Goal: Information Seeking & Learning: Learn about a topic

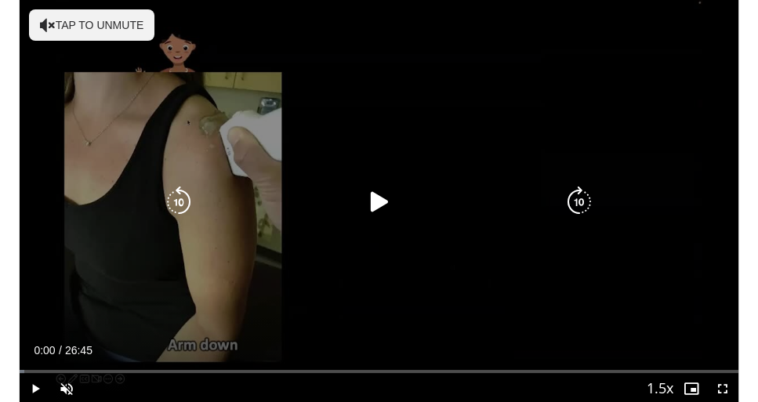
scroll to position [89, 0]
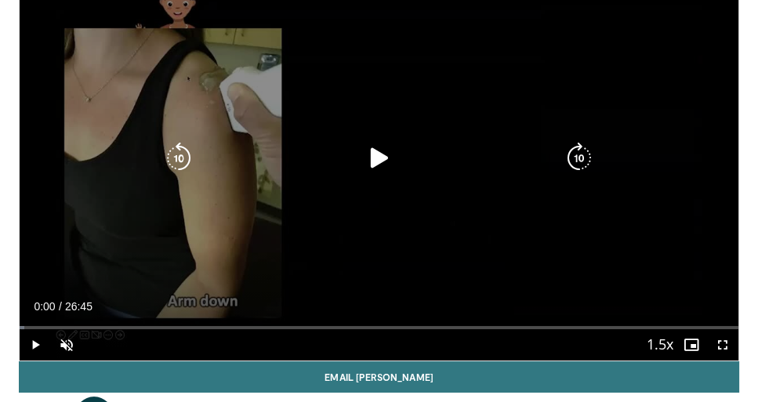
click at [389, 160] on icon "Video Player" at bounding box center [379, 158] width 31 height 31
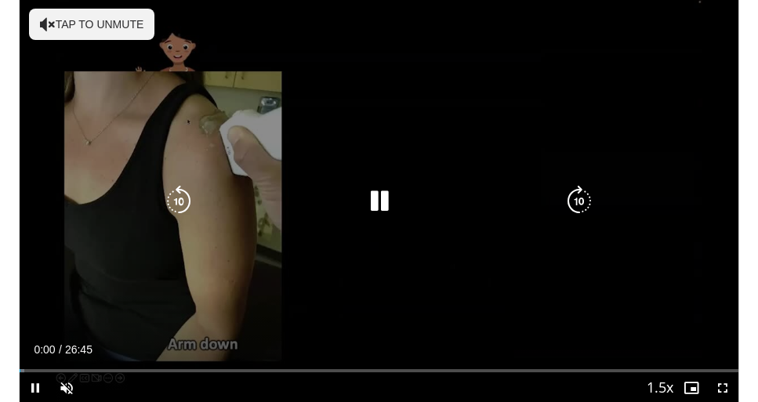
scroll to position [45, 0]
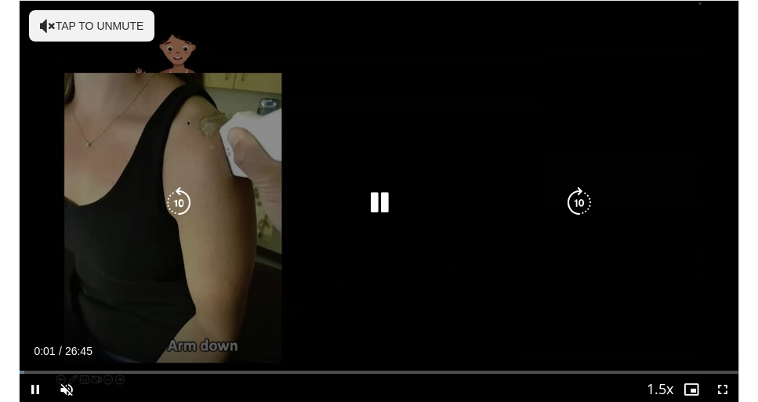
click at [80, 36] on button "Tap to unmute" at bounding box center [91, 25] width 125 height 31
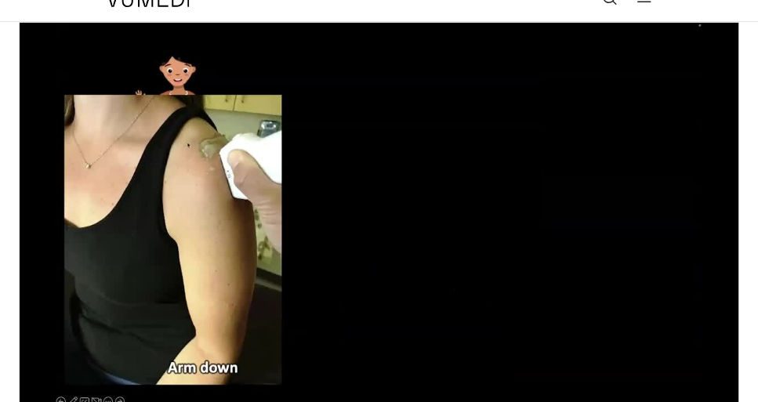
scroll to position [22, 0]
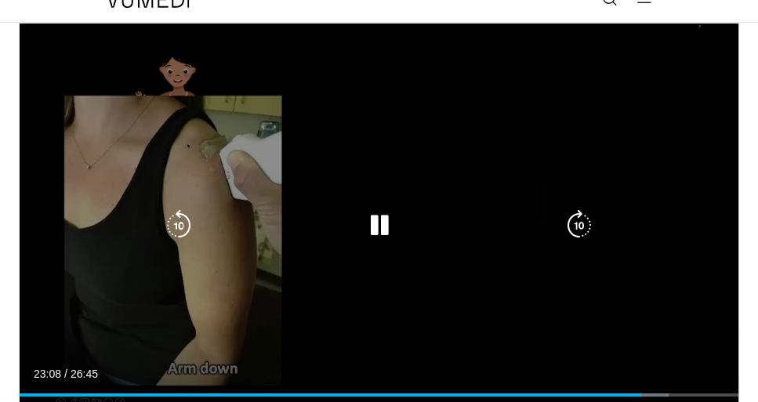
click at [212, 191] on div "20 seconds Tap to unmute" at bounding box center [379, 226] width 719 height 405
click at [383, 215] on icon "Video Player" at bounding box center [379, 225] width 31 height 31
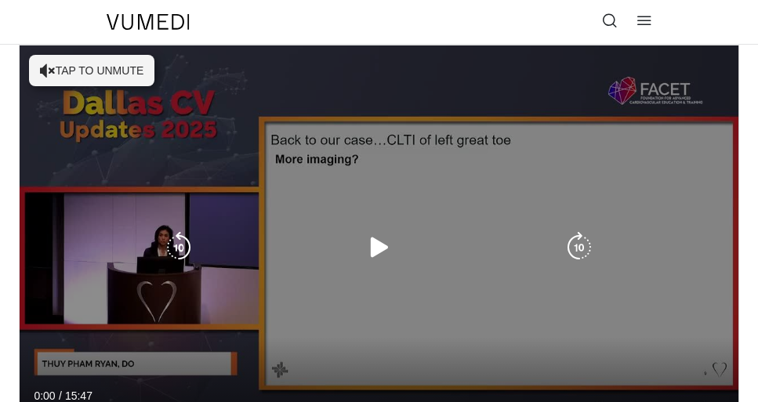
click at [110, 81] on button "Tap to unmute" at bounding box center [91, 70] width 125 height 31
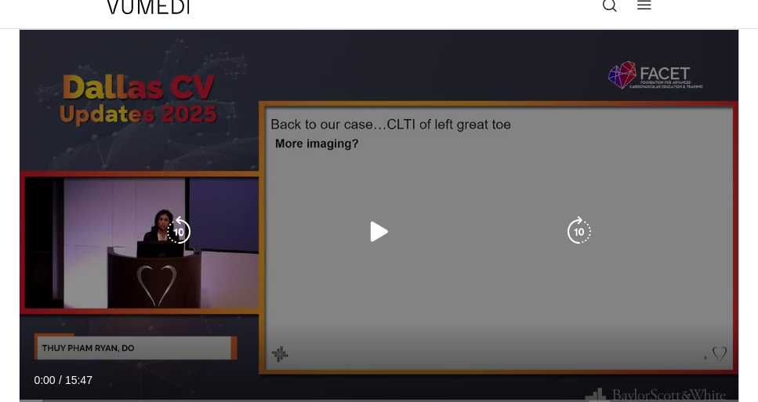
scroll to position [45, 0]
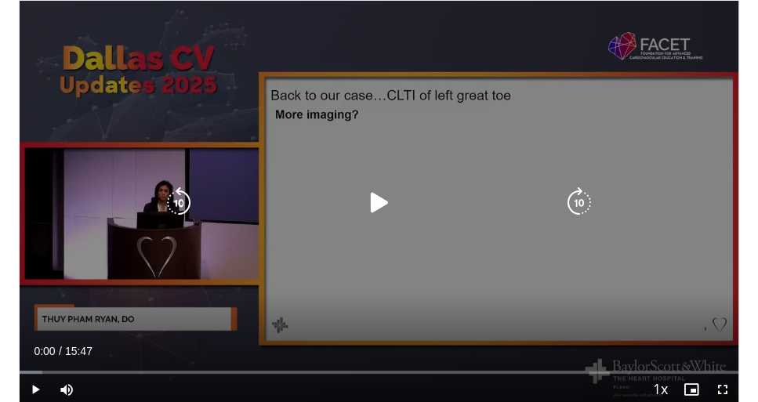
click at [365, 209] on icon "Video Player" at bounding box center [379, 202] width 31 height 31
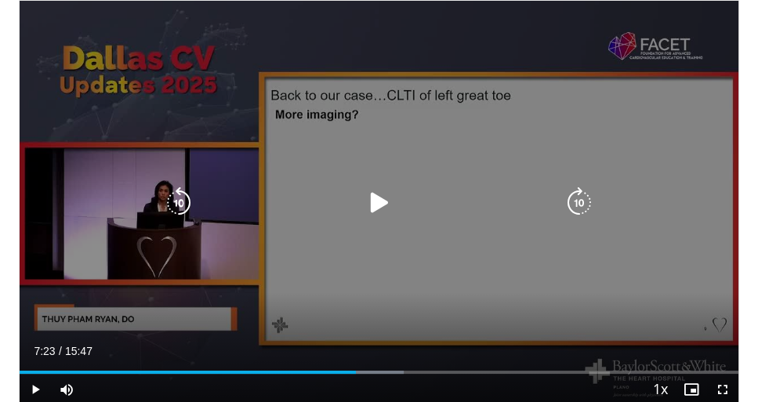
click at [374, 188] on icon "Video Player" at bounding box center [379, 202] width 31 height 31
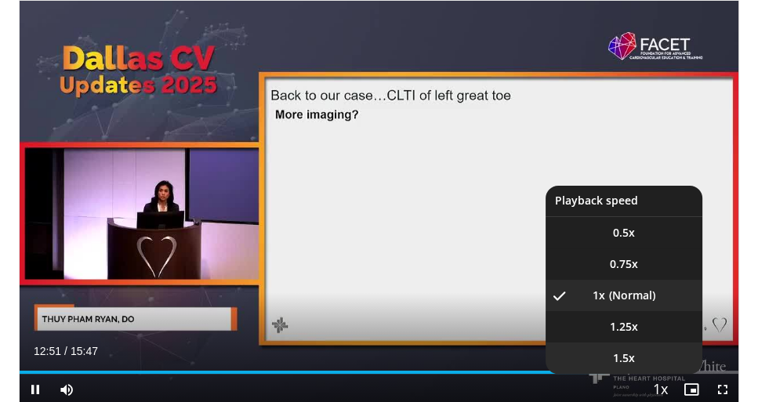
click at [651, 367] on li "1.5x" at bounding box center [624, 358] width 157 height 31
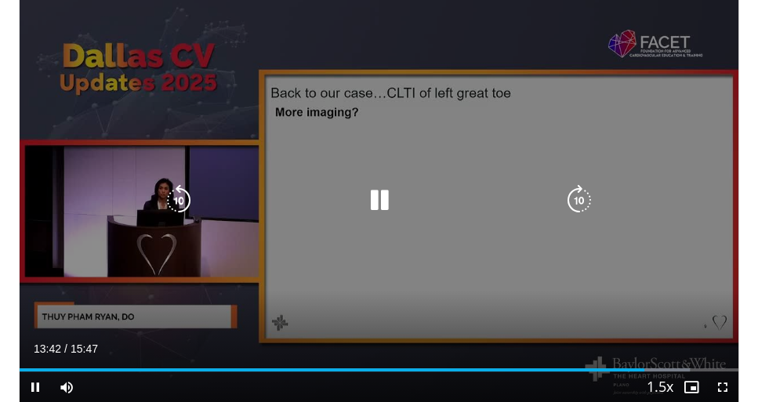
click at [182, 107] on div "20 seconds Tap to unmute" at bounding box center [379, 200] width 719 height 405
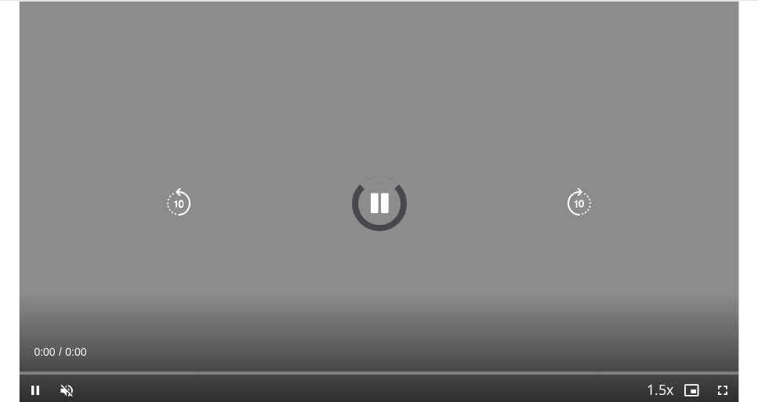
scroll to position [45, 0]
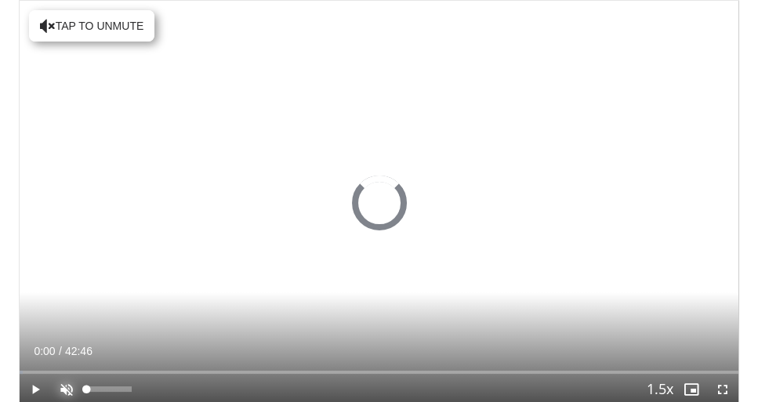
click at [74, 386] on span "Video Player" at bounding box center [66, 389] width 31 height 31
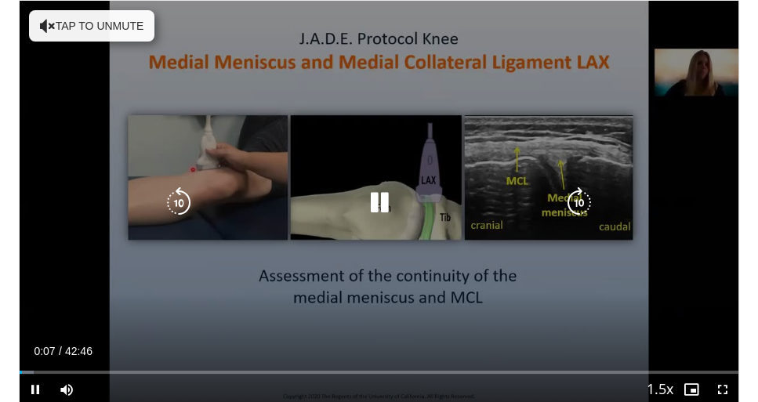
click at [88, 23] on button "Tap to unmute" at bounding box center [91, 25] width 125 height 31
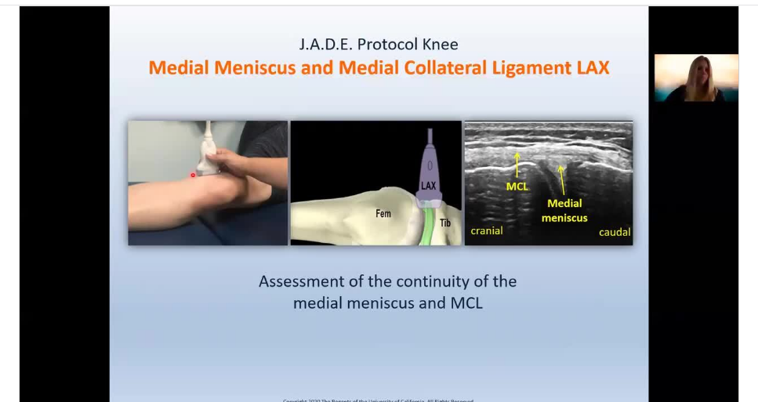
scroll to position [38, 0]
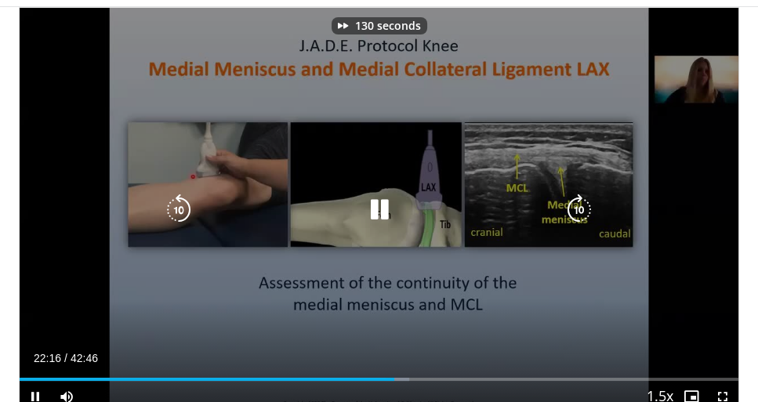
click at [269, 142] on div "130 seconds Tap to unmute" at bounding box center [379, 210] width 719 height 405
click at [375, 230] on div "130 seconds Tap to unmute" at bounding box center [379, 210] width 719 height 405
click at [360, 132] on div "40 seconds Tap to unmute" at bounding box center [379, 210] width 719 height 405
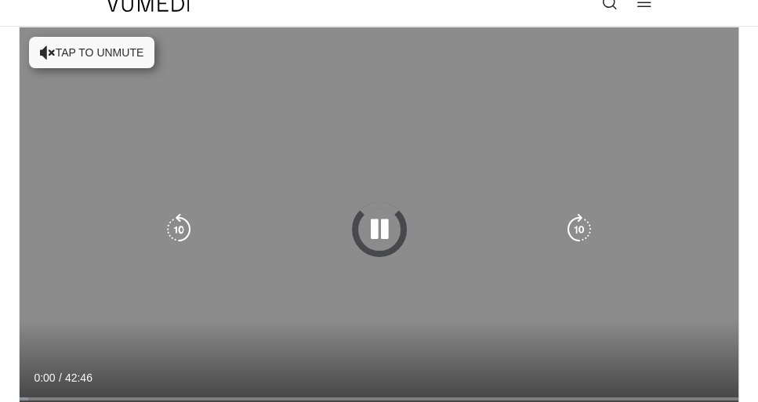
scroll to position [45, 0]
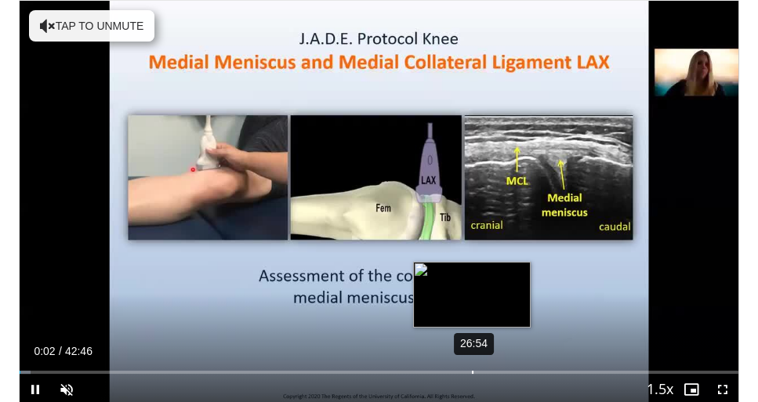
click at [472, 371] on div "26:54" at bounding box center [473, 372] width 2 height 3
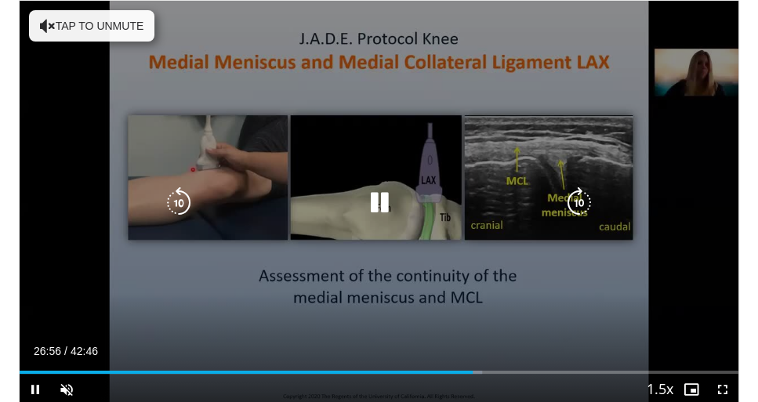
click at [76, 24] on button "Tap to unmute" at bounding box center [91, 25] width 125 height 31
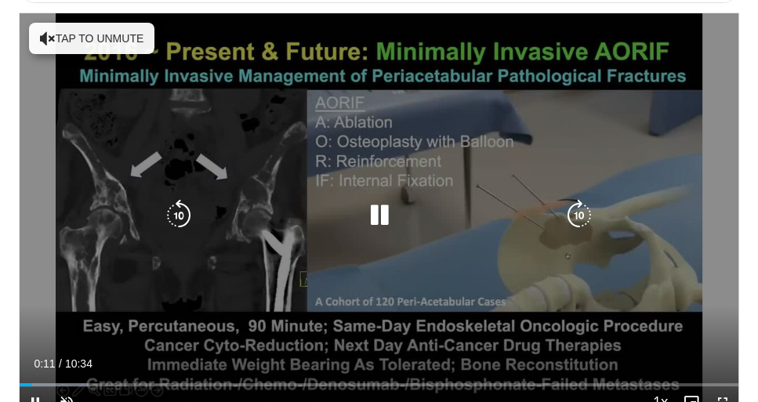
click at [97, 43] on button "Tap to unmute" at bounding box center [91, 38] width 125 height 31
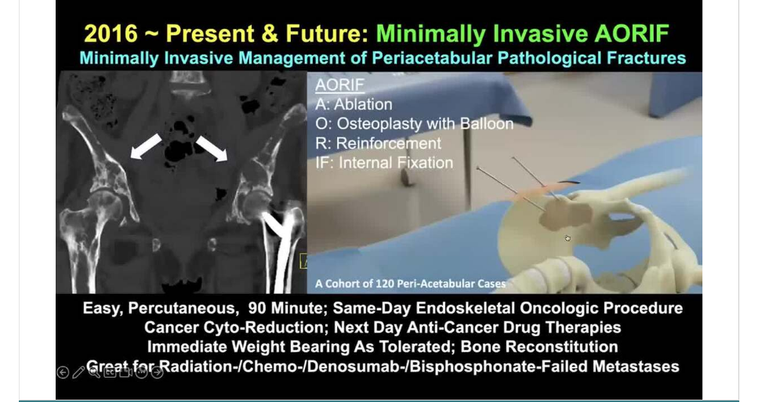
scroll to position [129, 0]
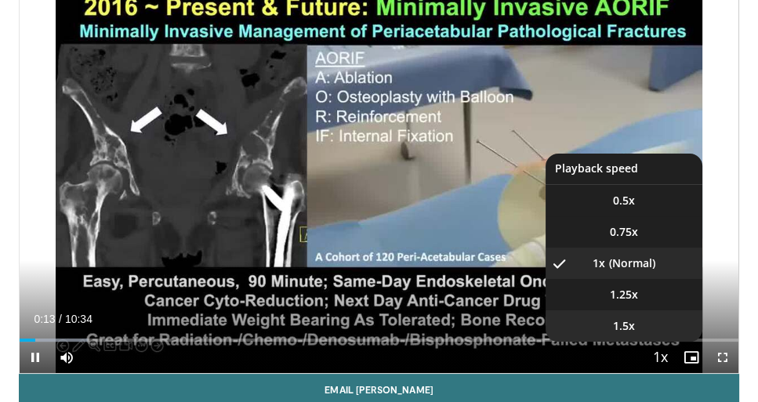
click at [630, 321] on span "1.5x" at bounding box center [624, 326] width 22 height 16
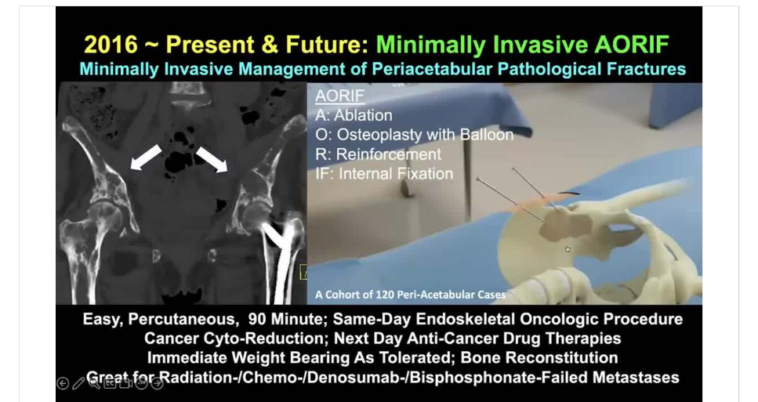
scroll to position [90, 0]
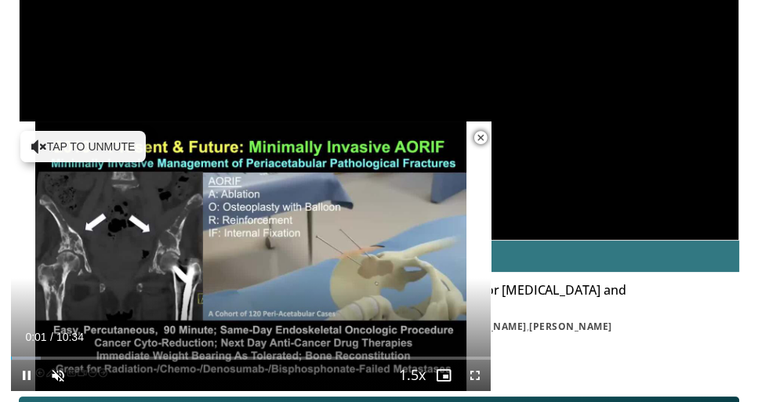
scroll to position [269, 0]
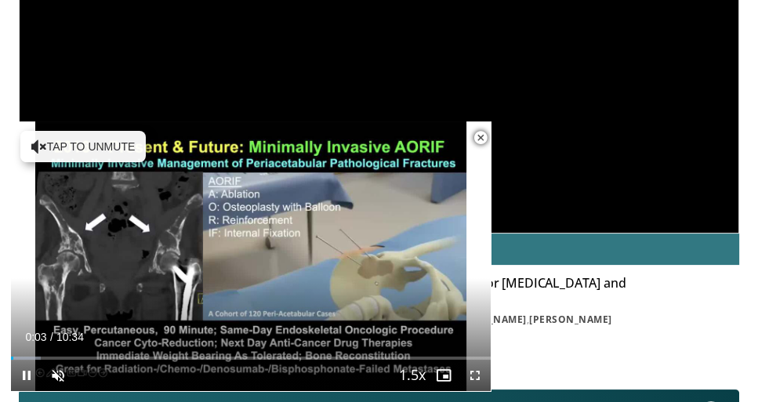
click at [484, 133] on span "Video Player" at bounding box center [480, 137] width 31 height 31
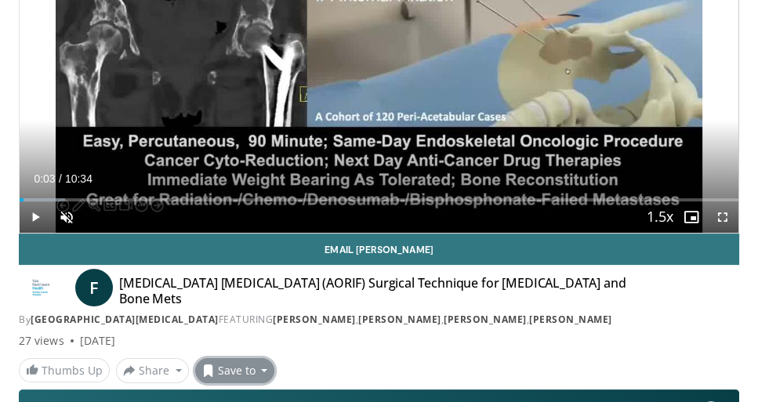
click at [249, 369] on button "Save to" at bounding box center [235, 370] width 80 height 25
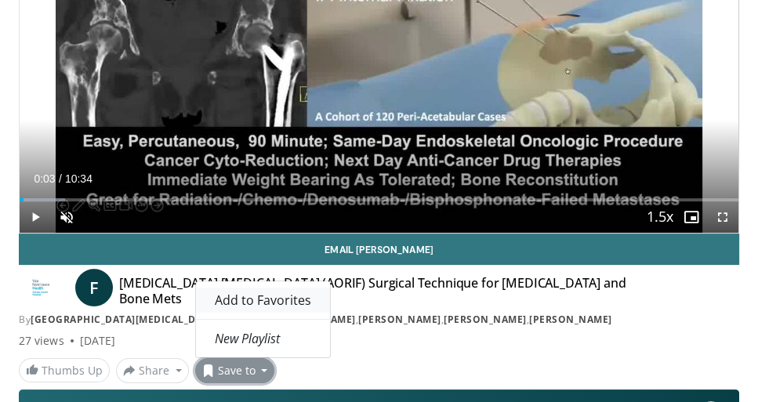
click at [222, 303] on span "Add to Favorites" at bounding box center [263, 300] width 96 height 17
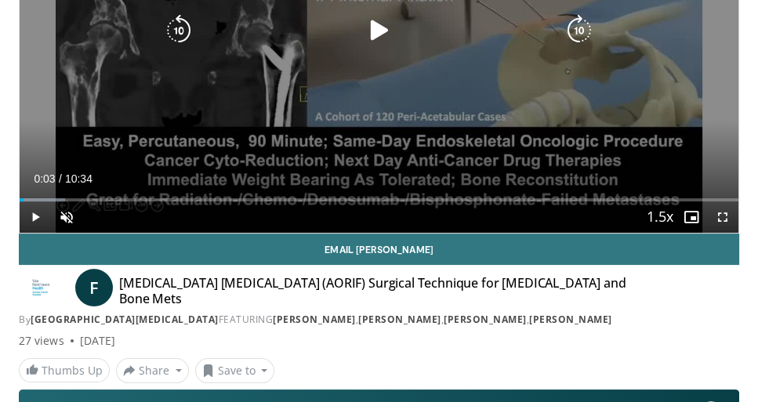
scroll to position [321, 0]
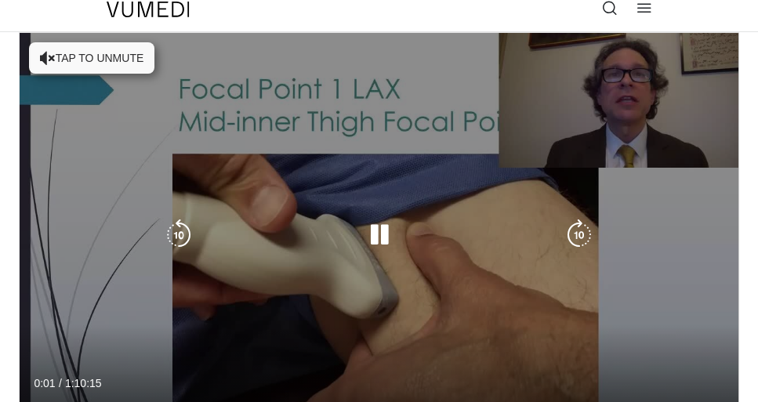
click at [92, 53] on button "Tap to unmute" at bounding box center [91, 57] width 125 height 31
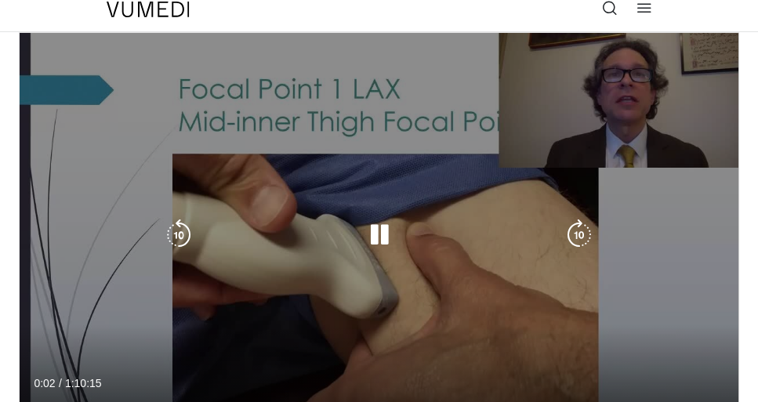
click at [386, 227] on icon "Video Player" at bounding box center [379, 235] width 31 height 31
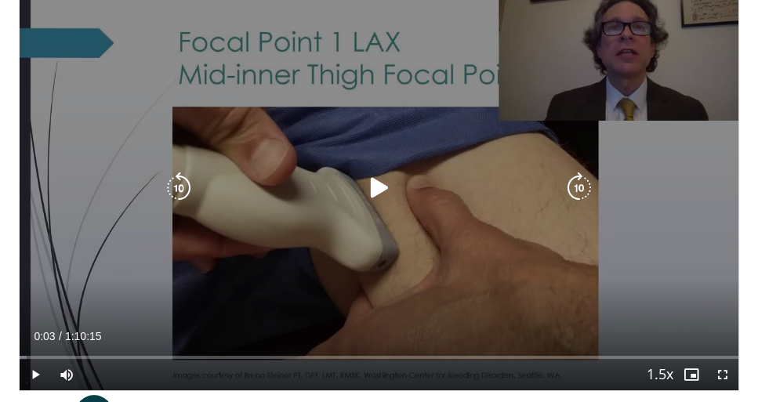
scroll to position [57, 0]
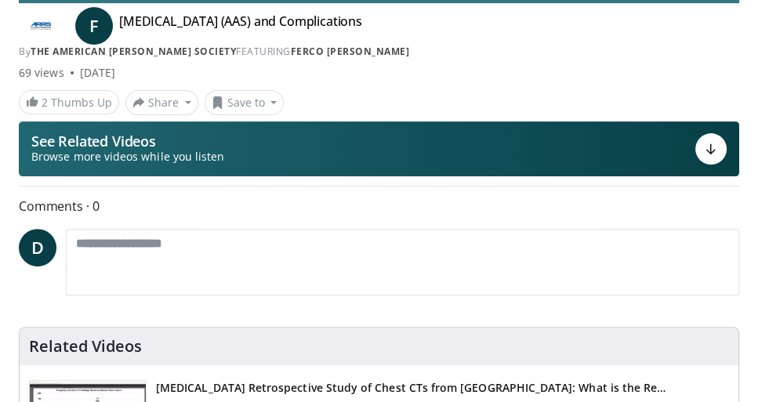
scroll to position [75, 0]
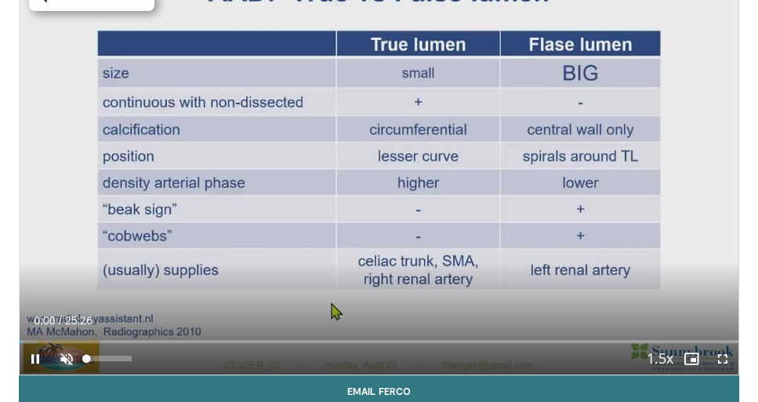
click at [64, 359] on span "Video Player" at bounding box center [66, 358] width 31 height 31
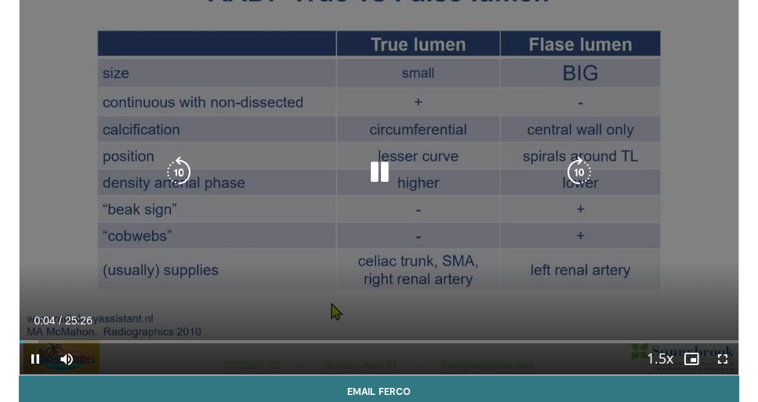
click at [302, 116] on div "10 seconds Tap to unmute" at bounding box center [379, 172] width 719 height 405
